Goal: Task Accomplishment & Management: Use online tool/utility

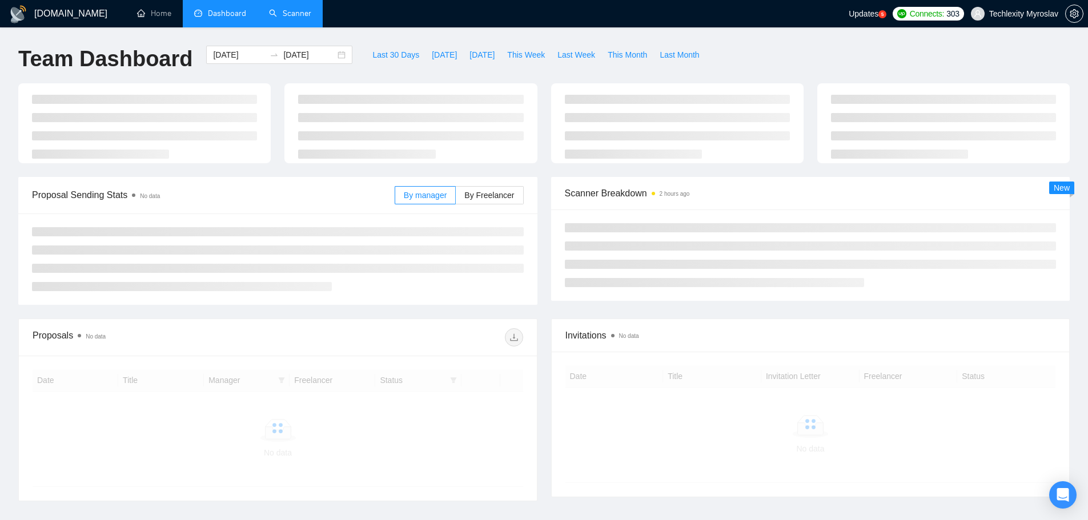
click at [300, 17] on link "Scanner" at bounding box center [290, 14] width 42 height 10
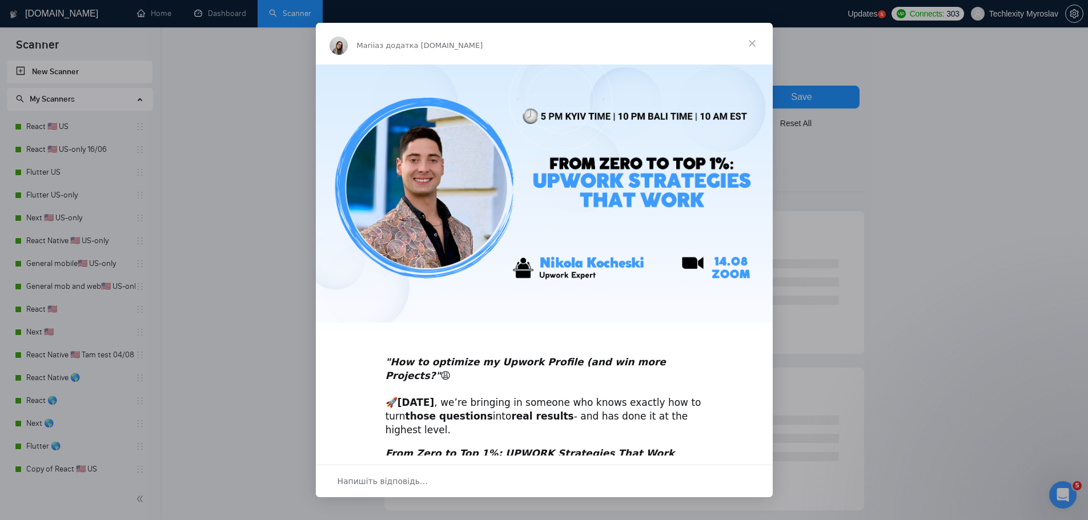
click at [752, 41] on span "Закрити" at bounding box center [752, 43] width 41 height 41
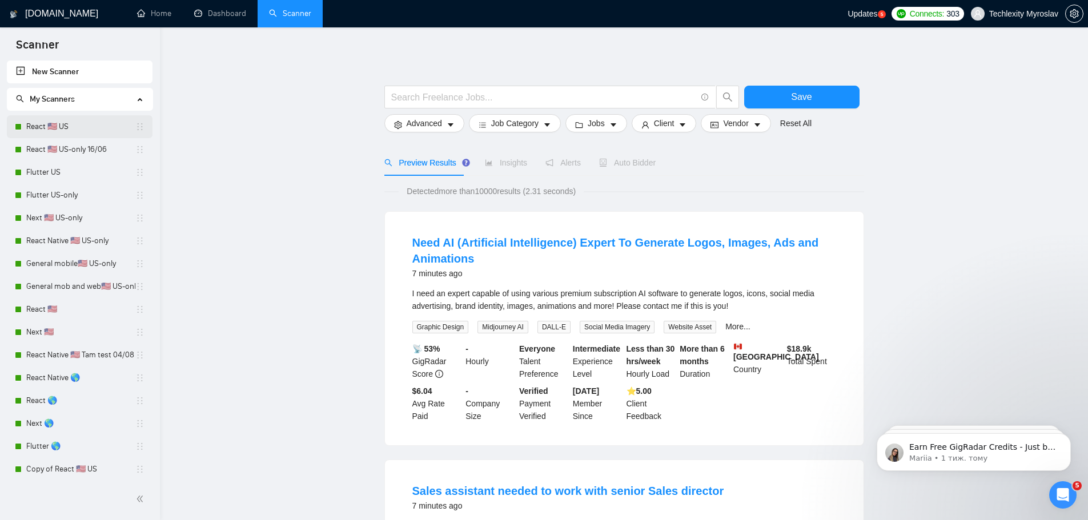
click at [94, 132] on link "React 🇺🇸 US" at bounding box center [80, 126] width 109 height 23
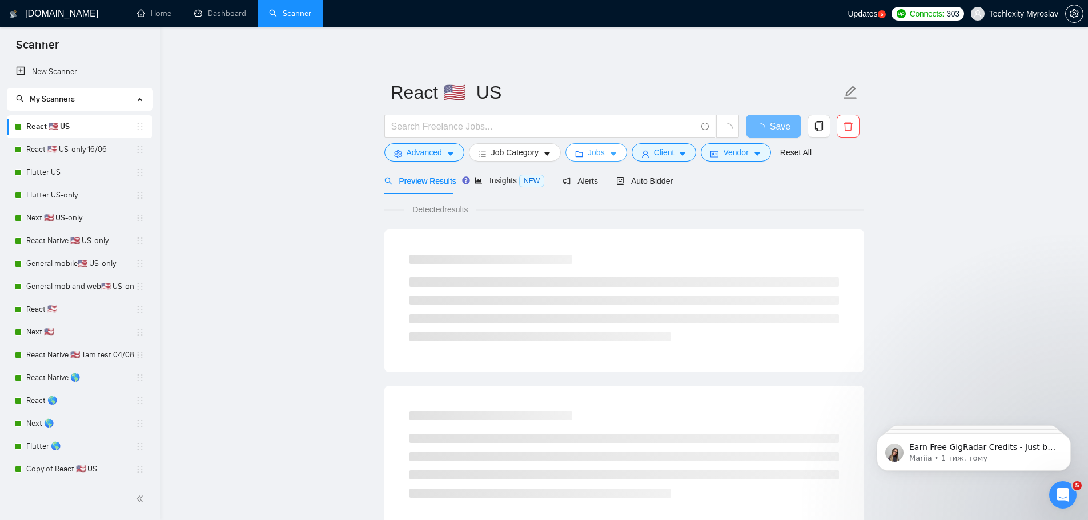
click at [588, 154] on span "Jobs" at bounding box center [596, 152] width 17 height 13
